Goal: Transaction & Acquisition: Obtain resource

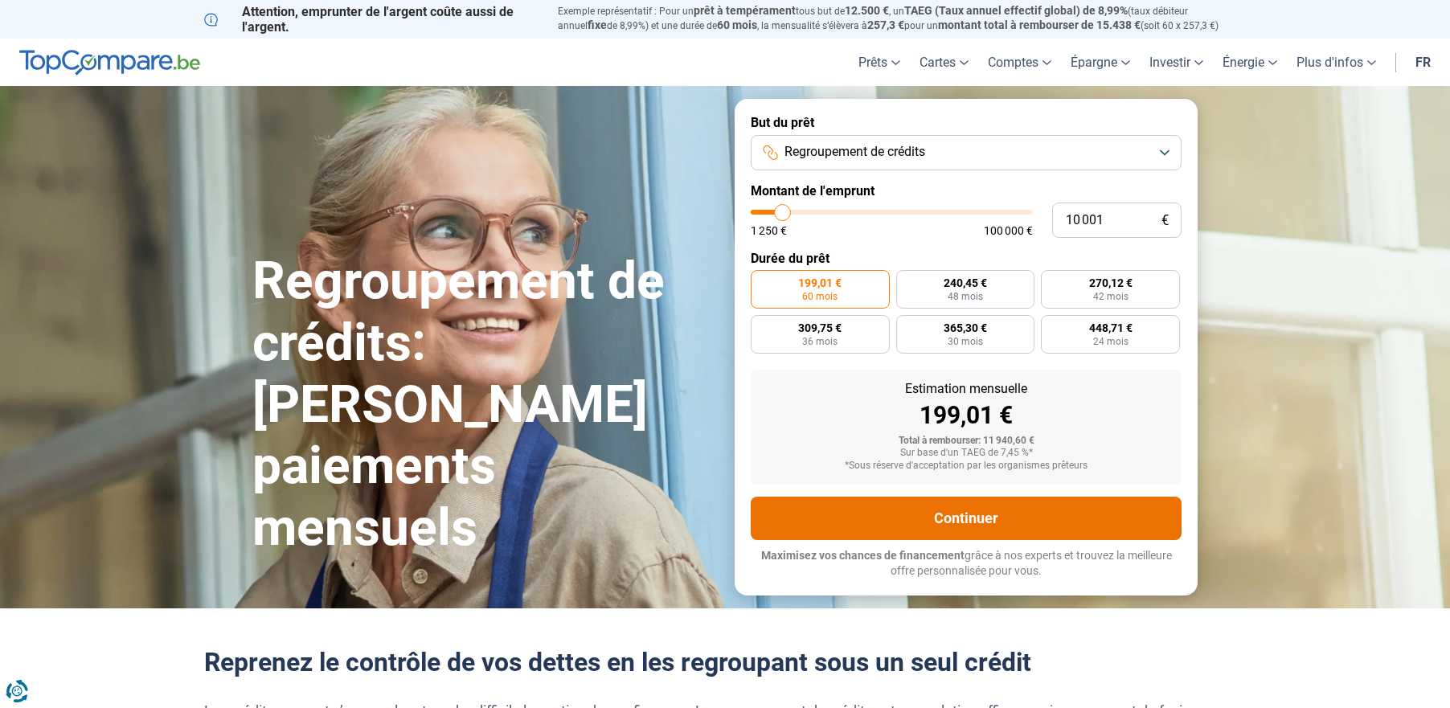
click at [985, 511] on button "Continuer" at bounding box center [966, 518] width 431 height 43
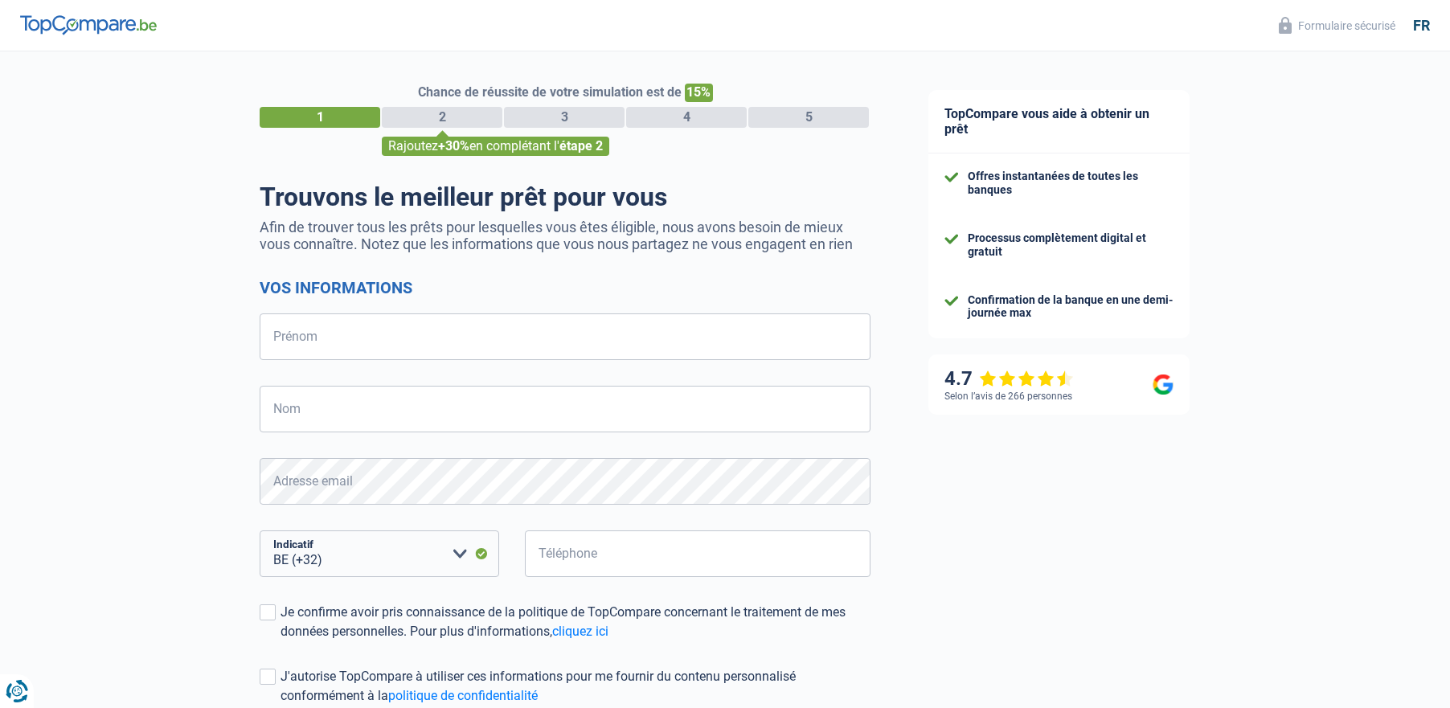
select select "32"
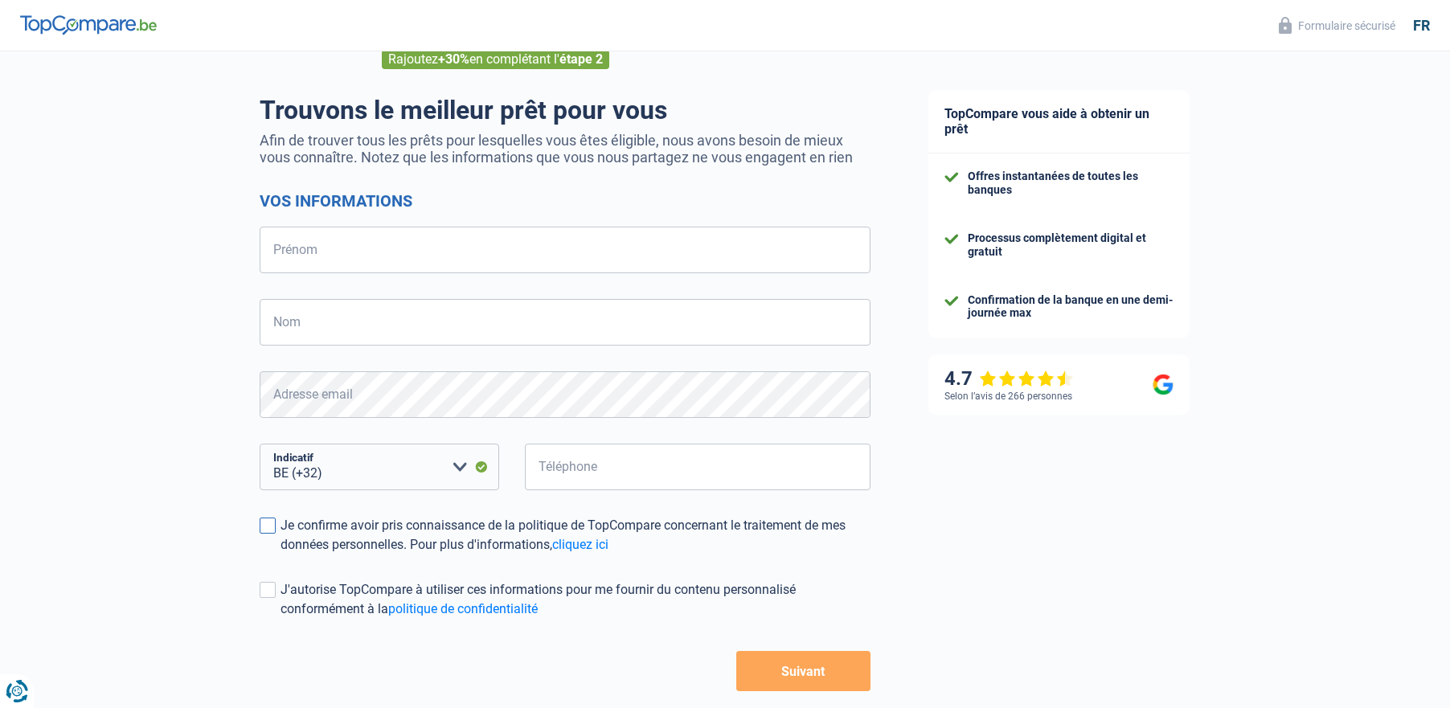
scroll to position [165, 0]
